Goal: Task Accomplishment & Management: Manage account settings

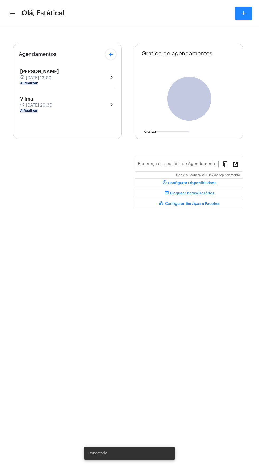
type input "[URL][DOMAIN_NAME]"
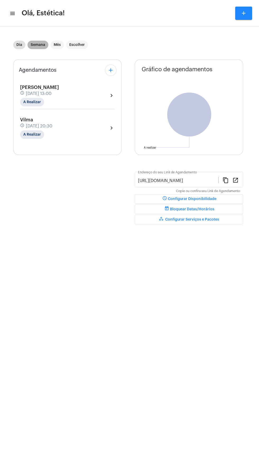
click at [42, 43] on mat-chip "Semana" at bounding box center [37, 45] width 21 height 8
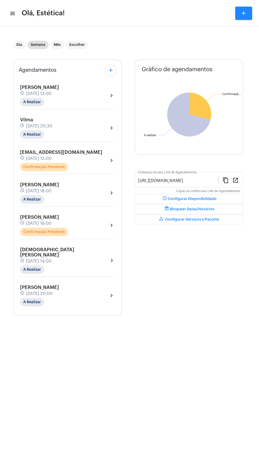
click at [90, 156] on div "[EMAIL_ADDRESS][DOMAIN_NAME] schedule [DATE] 13:00 Confirmação Pendente chevron…" at bounding box center [67, 161] width 94 height 22
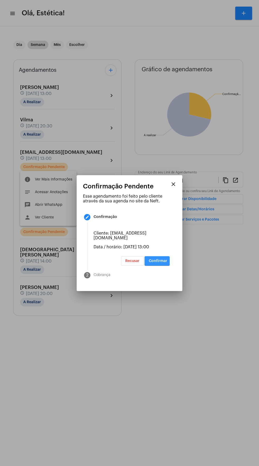
click at [163, 263] on span "Confirmar" at bounding box center [158, 261] width 18 height 4
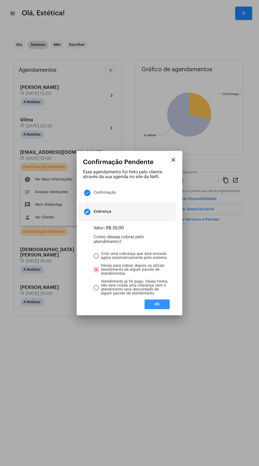
click at [164, 307] on button "Ok" at bounding box center [156, 305] width 25 height 10
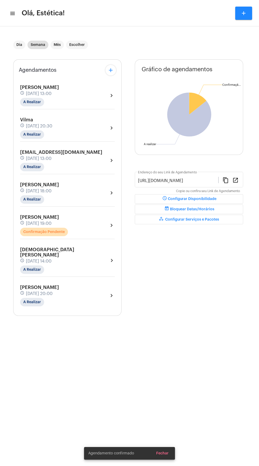
click at [92, 224] on div "Thais Batista schedule [DATE] 19:00 Confirmação Pendente chevron_right" at bounding box center [67, 226] width 94 height 22
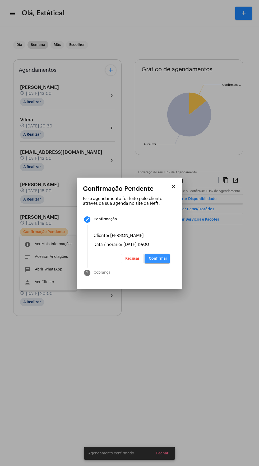
click at [167, 263] on button "Confirmar" at bounding box center [156, 259] width 25 height 10
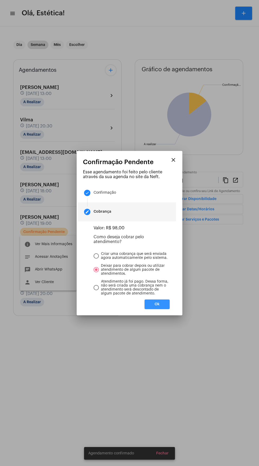
click at [167, 309] on button "Ok" at bounding box center [156, 305] width 25 height 10
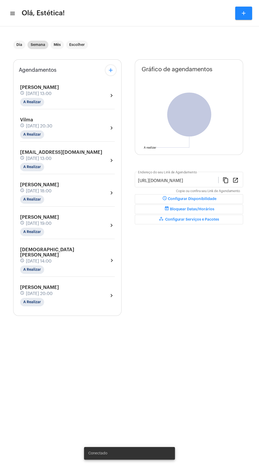
click at [89, 221] on div "Thais [PERSON_NAME] schedule [DATE] 19:00 A Realizar chevron_right" at bounding box center [67, 226] width 94 height 22
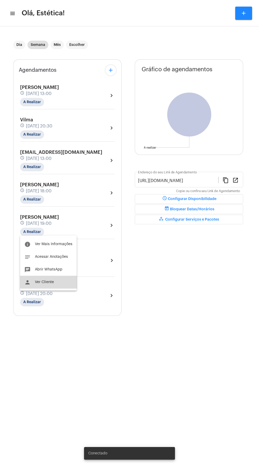
click at [57, 282] on button "person Ver Cliente" at bounding box center [48, 282] width 56 height 13
